Goal: Task Accomplishment & Management: Use online tool/utility

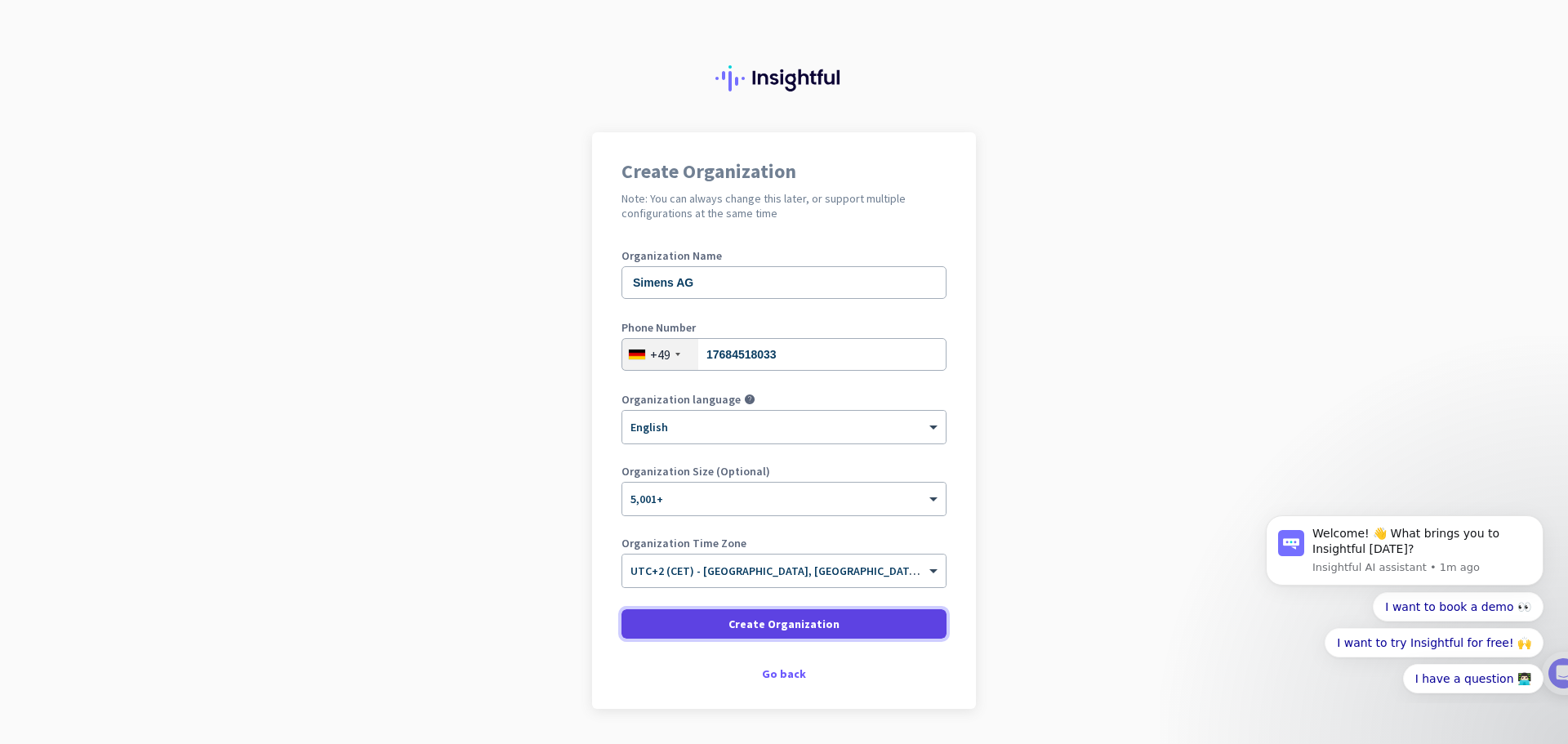
click at [818, 627] on span "Create Organization" at bounding box center [784, 623] width 111 height 17
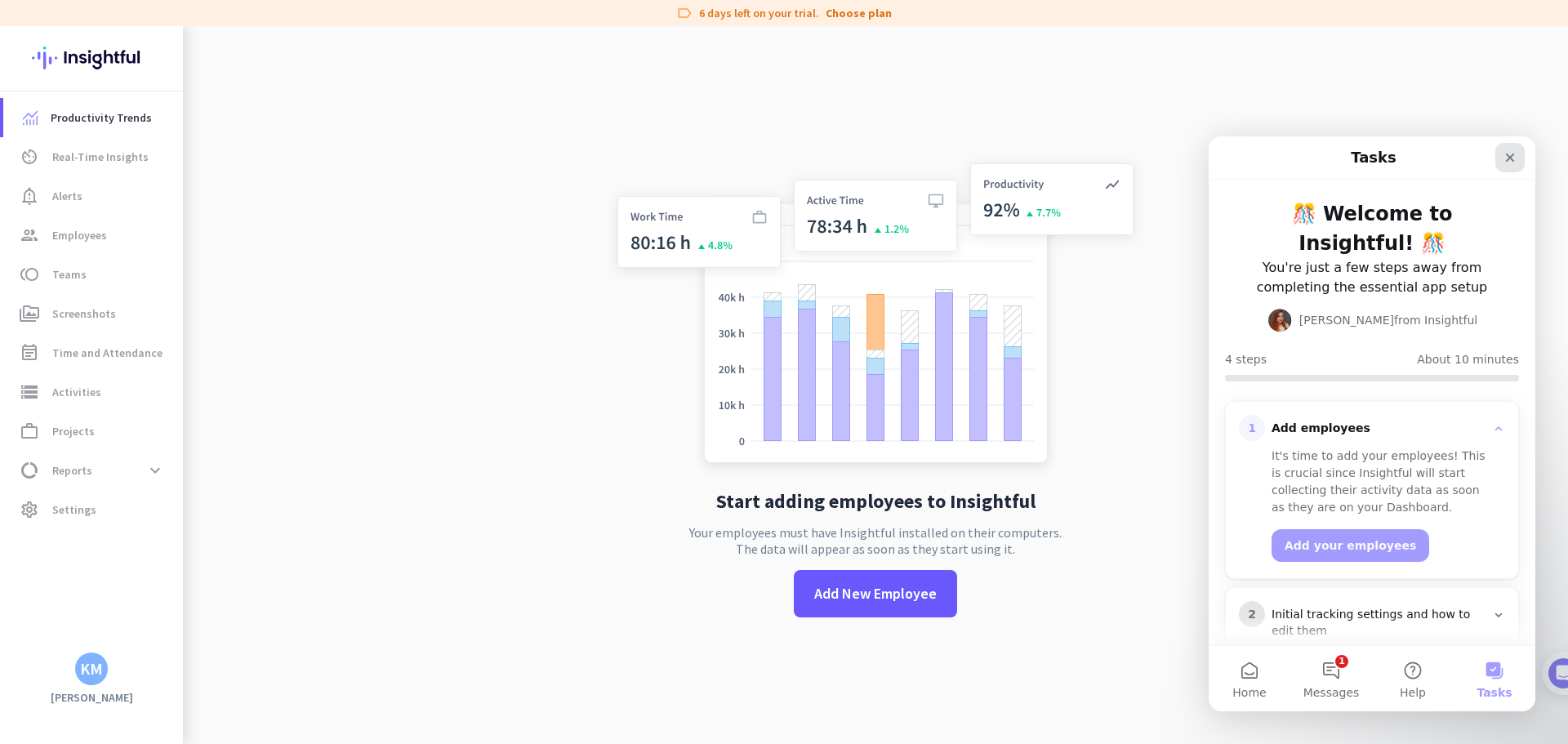
click at [1510, 153] on icon "Close" at bounding box center [1510, 157] width 13 height 13
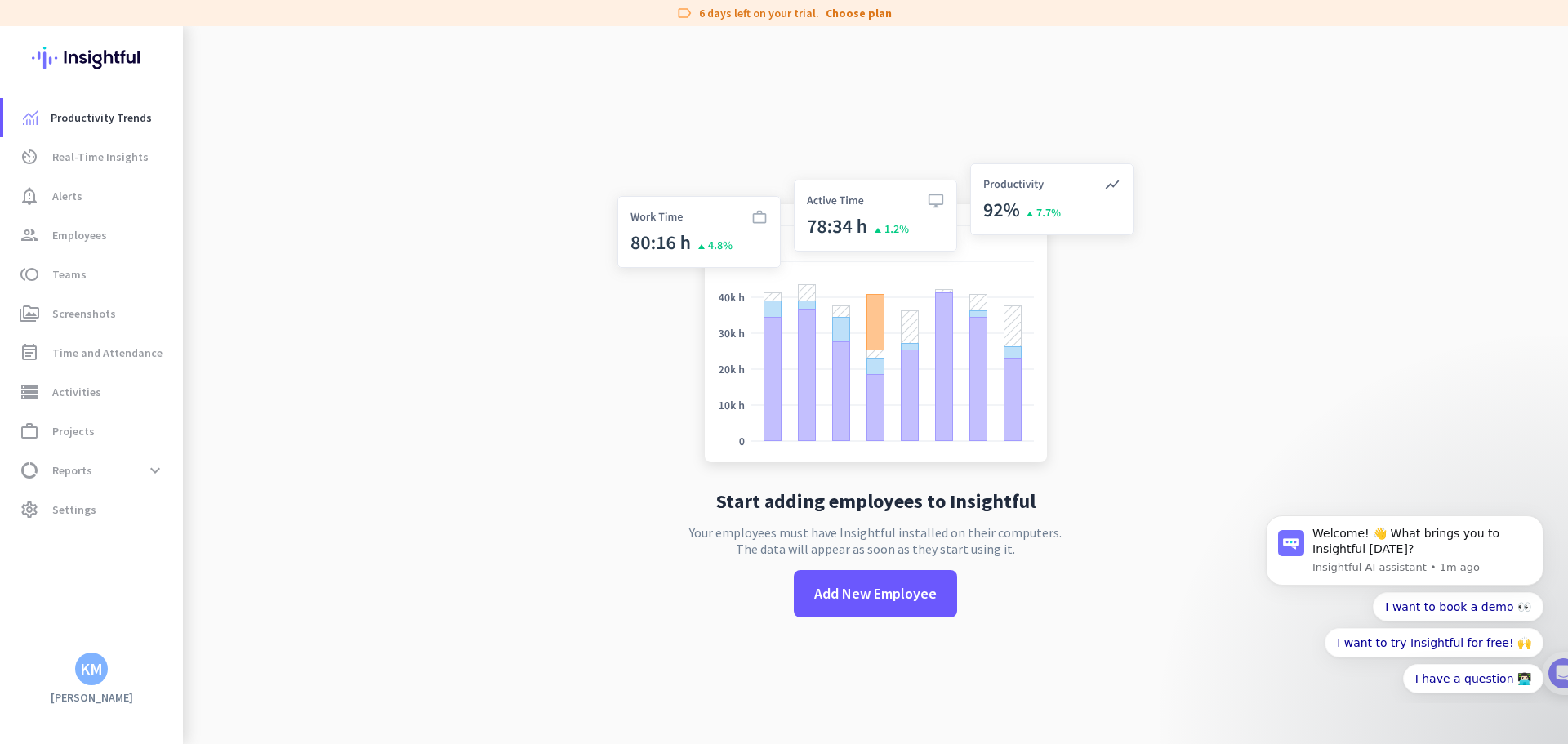
click at [714, 242] on img at bounding box center [875, 316] width 541 height 325
click at [842, 219] on img at bounding box center [875, 316] width 541 height 325
click at [90, 171] on link "av_timer Real-Time Insights" at bounding box center [92, 157] width 180 height 39
